Goal: Task Accomplishment & Management: Manage account settings

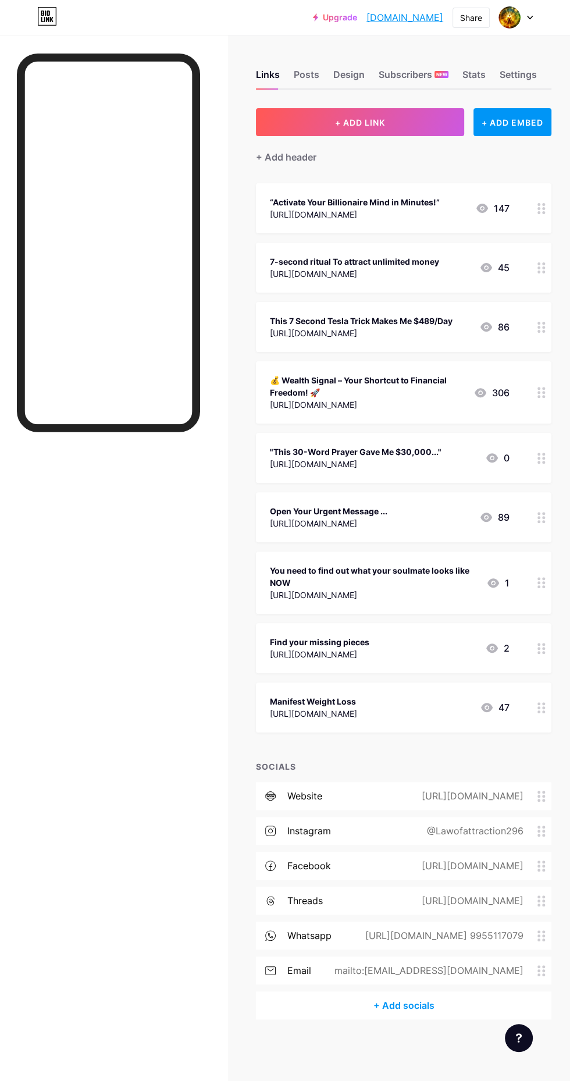
click at [427, 77] on div "Subscribers NEW" at bounding box center [414, 77] width 70 height 21
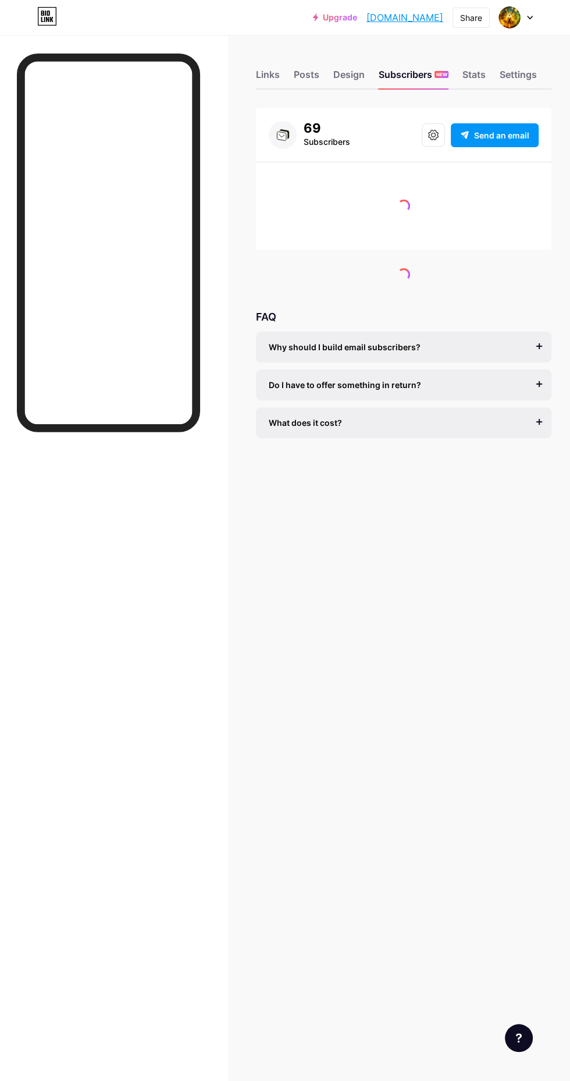
click at [480, 80] on div "Stats" at bounding box center [473, 77] width 23 height 21
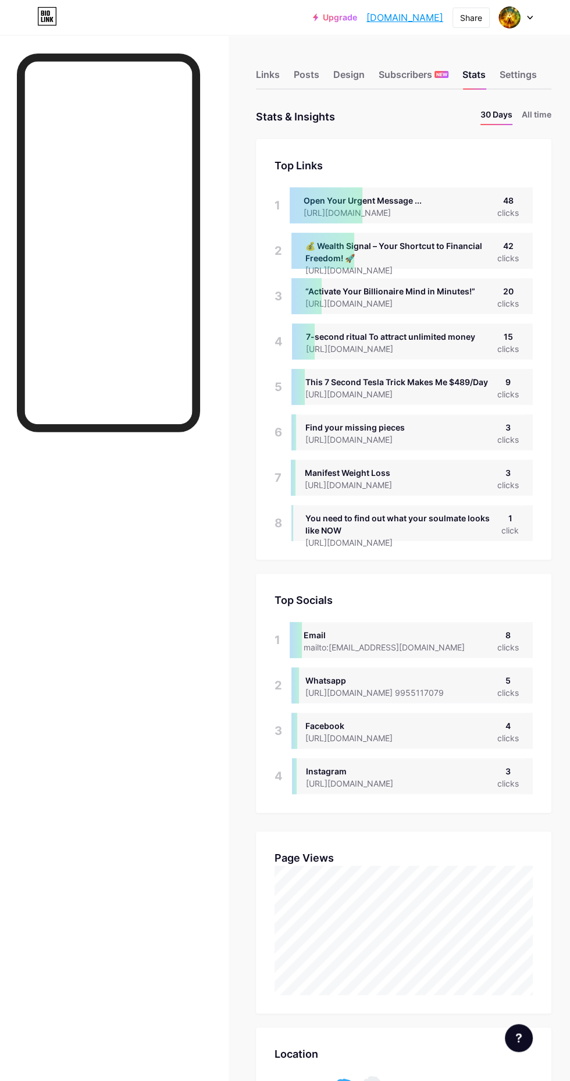
scroll to position [1081, 569]
click at [339, 80] on div "Design" at bounding box center [348, 77] width 31 height 21
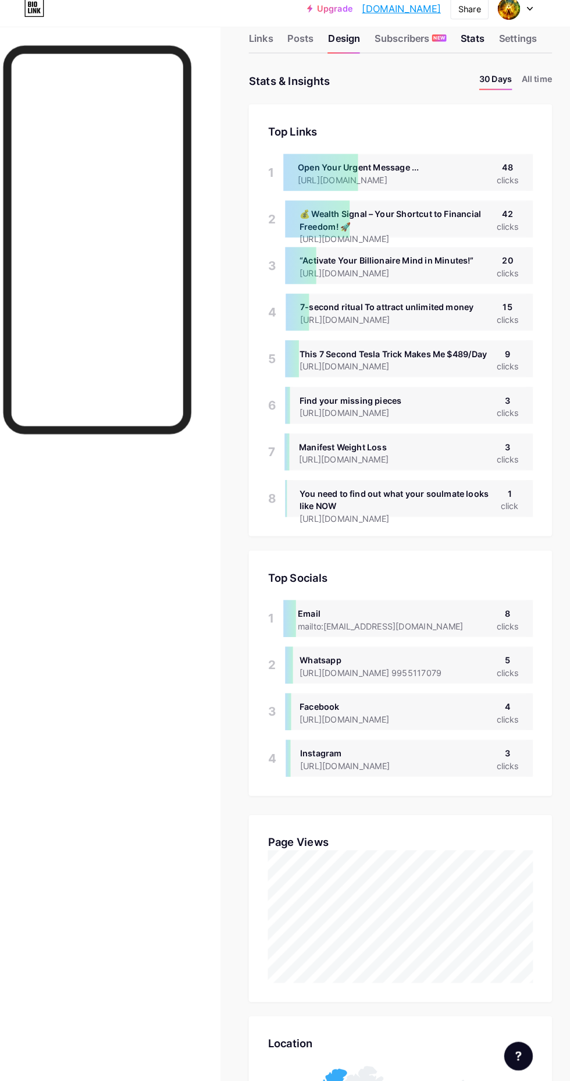
scroll to position [0, 0]
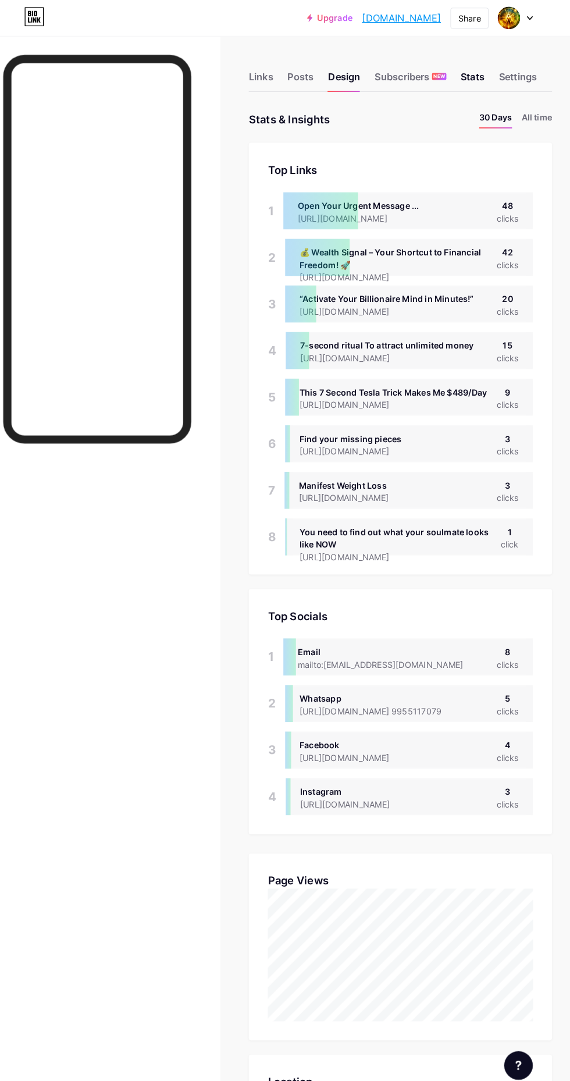
click at [259, 70] on div "Links" at bounding box center [268, 77] width 24 height 21
